Goal: Information Seeking & Learning: Find specific fact

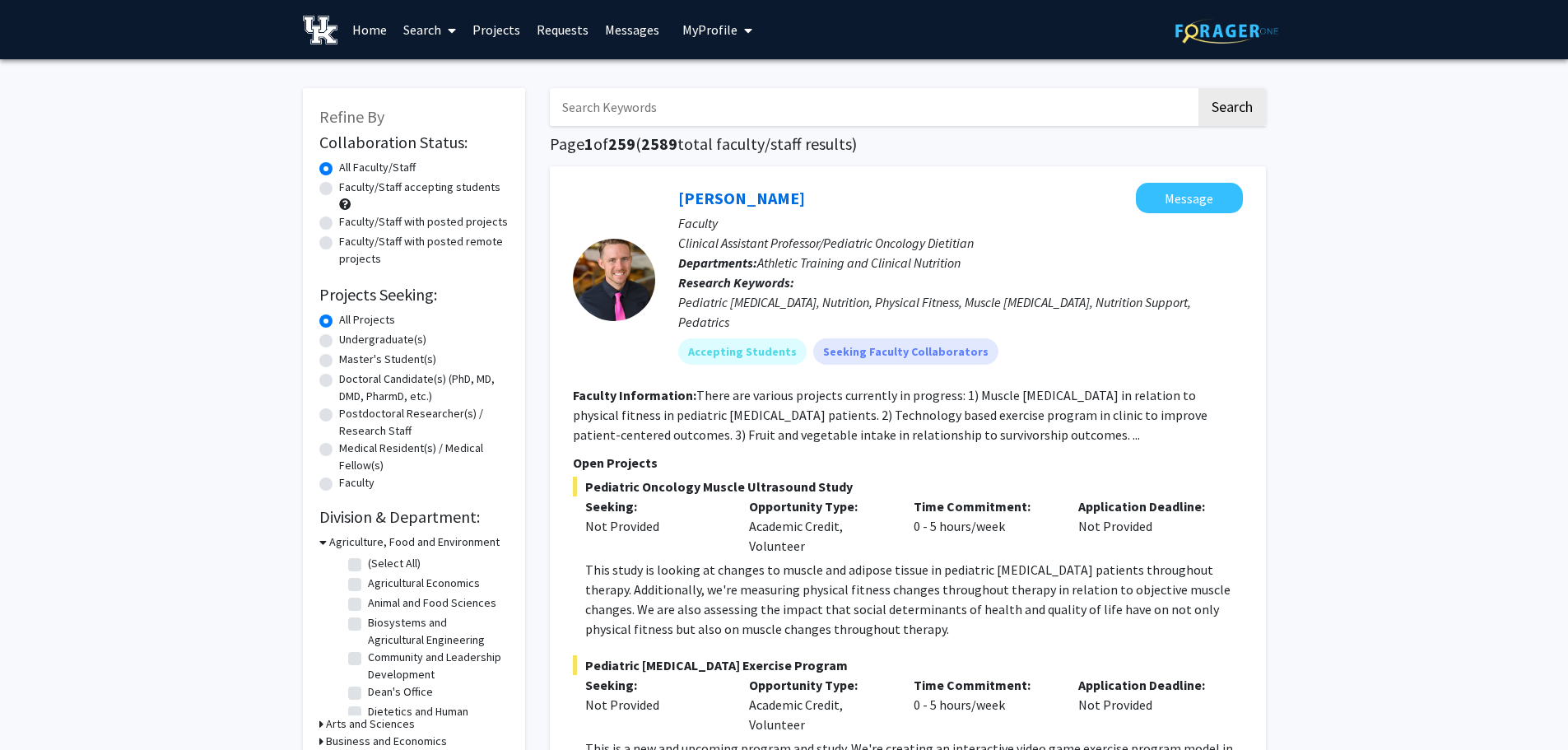
click at [622, 105] on input "Search Keywords" at bounding box center [872, 107] width 646 height 38
type input "[MEDICAL_DATA]"
click at [1198, 88] on button "Search" at bounding box center [1232, 107] width 67 height 38
